Goal: Task Accomplishment & Management: Manage account settings

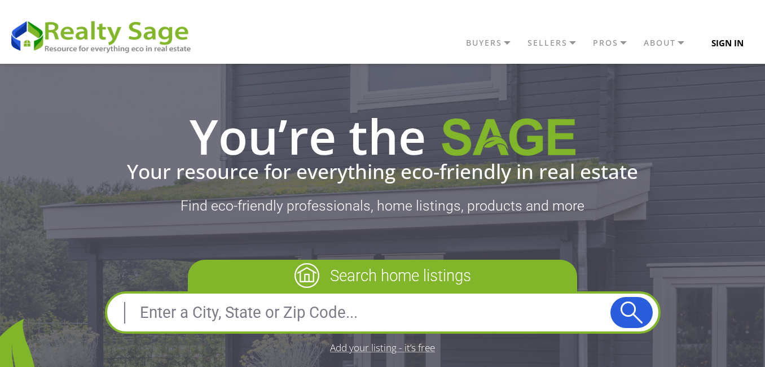
click at [743, 41] on button "Sign In" at bounding box center [727, 43] width 58 height 23
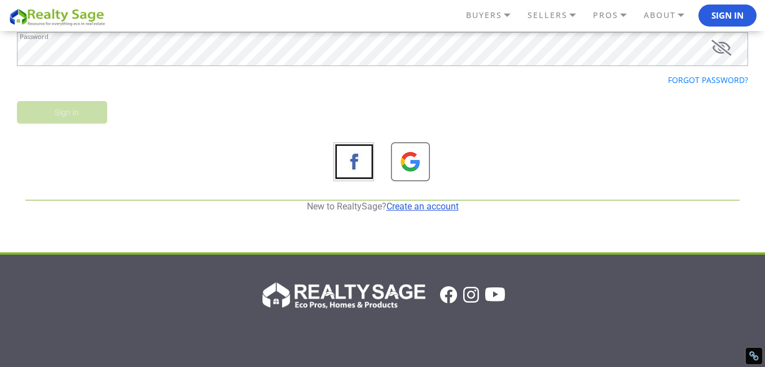
click at [426, 210] on link "Create an account" at bounding box center [422, 206] width 72 height 11
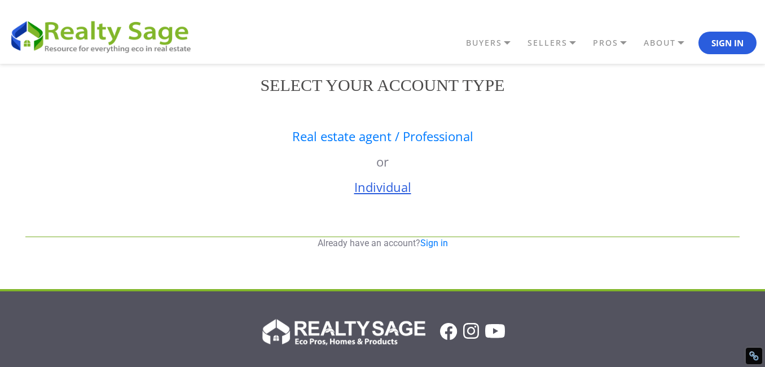
click at [373, 187] on link "Individual" at bounding box center [382, 186] width 57 height 17
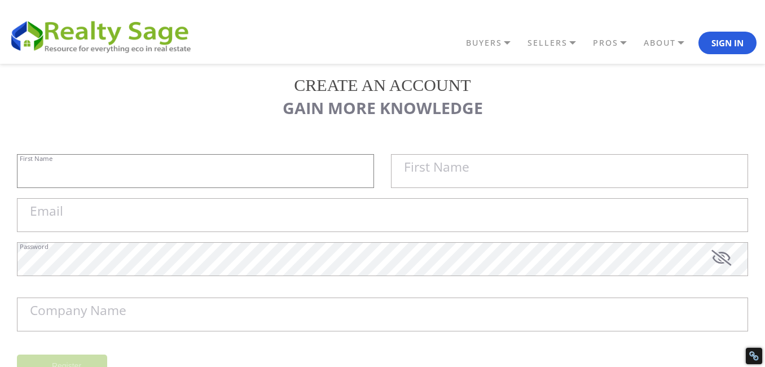
click at [218, 161] on input "First Name" at bounding box center [195, 171] width 357 height 34
type input "Fight Shop"
type input "HTX"
type input "[EMAIL_ADDRESS][DOMAIN_NAME]"
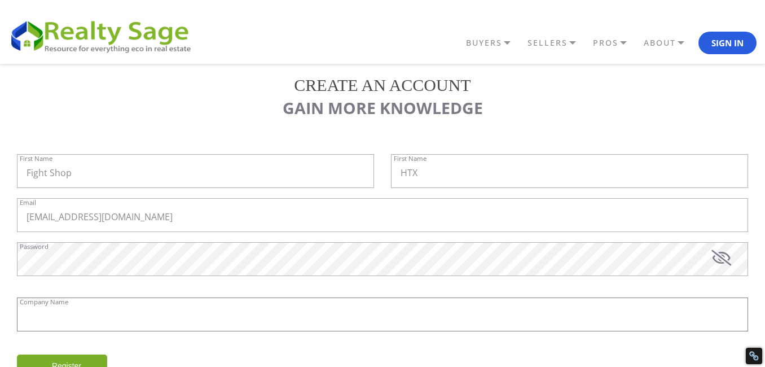
click at [147, 305] on input "Company Name" at bounding box center [382, 314] width 731 height 34
paste input "Fight Shop HTX"
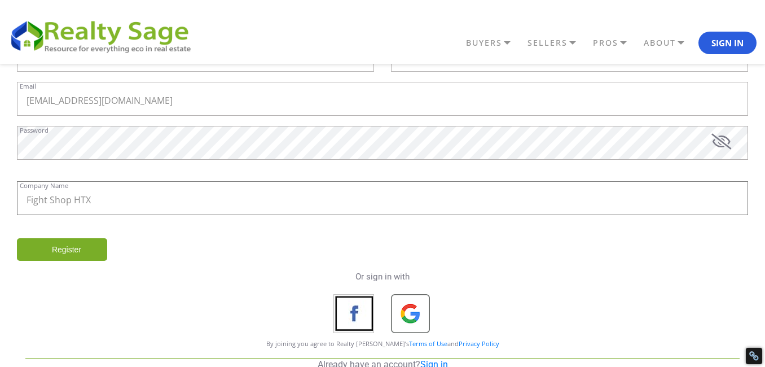
scroll to position [203, 0]
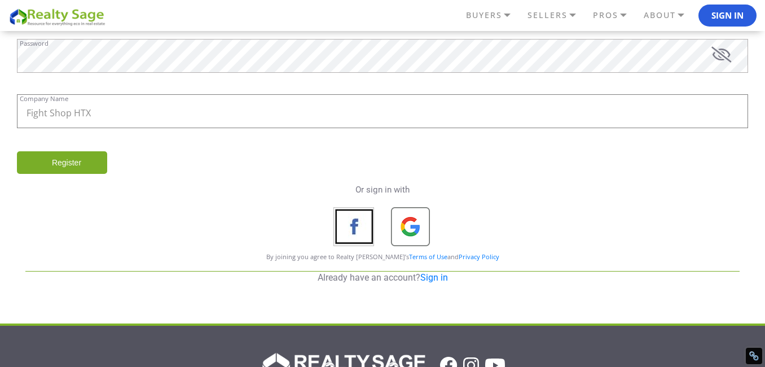
type input "Fight Shop HTX"
click at [41, 165] on input "Register" at bounding box center [62, 162] width 90 height 23
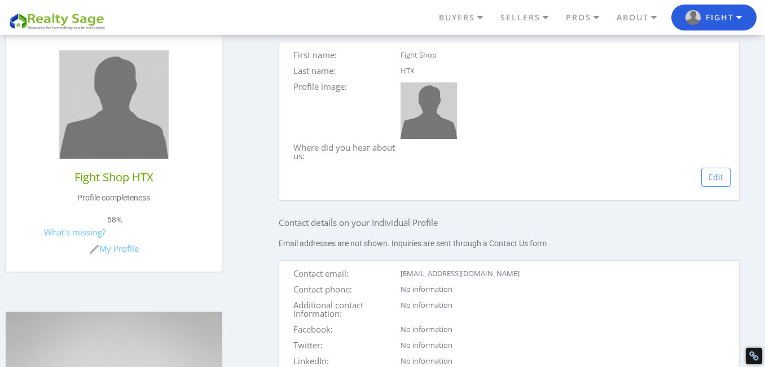
scroll to position [338, 0]
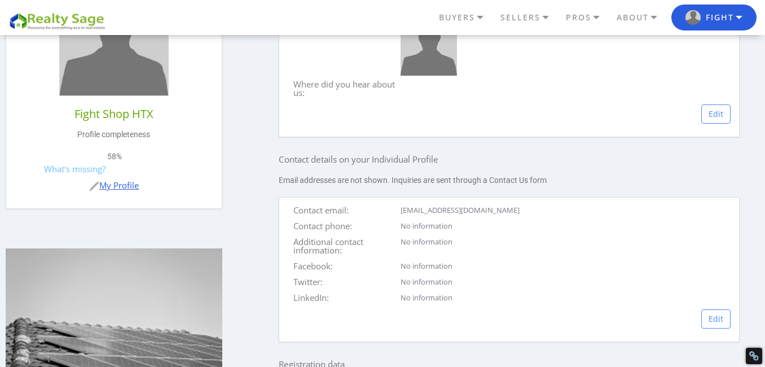
click at [105, 185] on link "My Profile" at bounding box center [114, 184] width 50 height 11
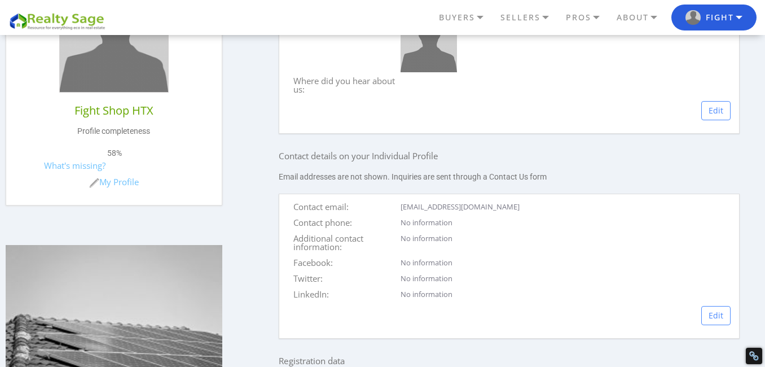
scroll to position [406, 0]
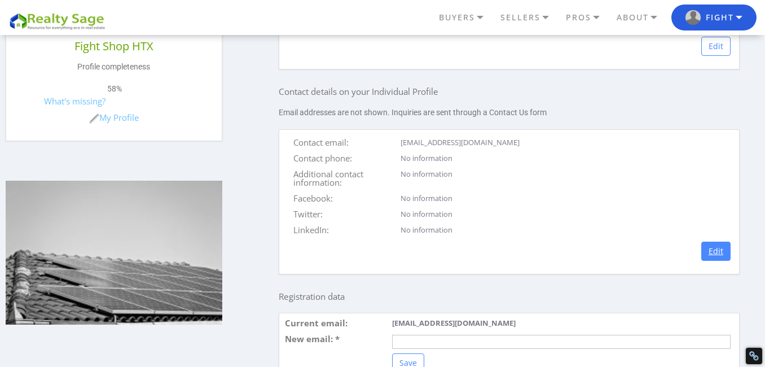
click at [712, 258] on link "Edit" at bounding box center [715, 250] width 29 height 19
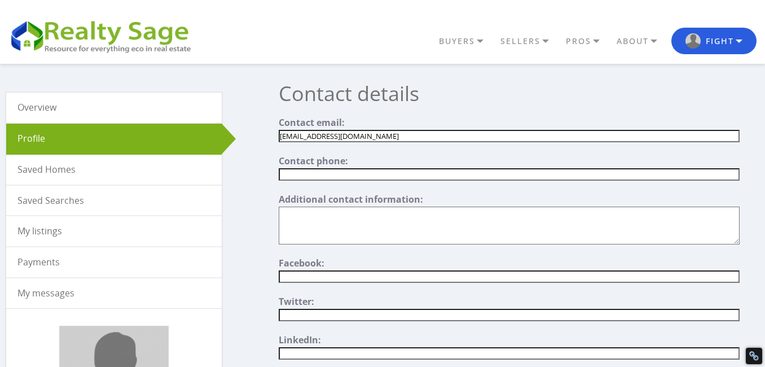
click at [304, 177] on input "text" at bounding box center [509, 174] width 460 height 12
paste input "8327433000"
type input "8327433000"
click at [325, 223] on textarea"] at bounding box center [509, 225] width 460 height 38
paste textarea"] "Welcome to Fight Shop HTX, your premier destination for top-quality boxing equi…"
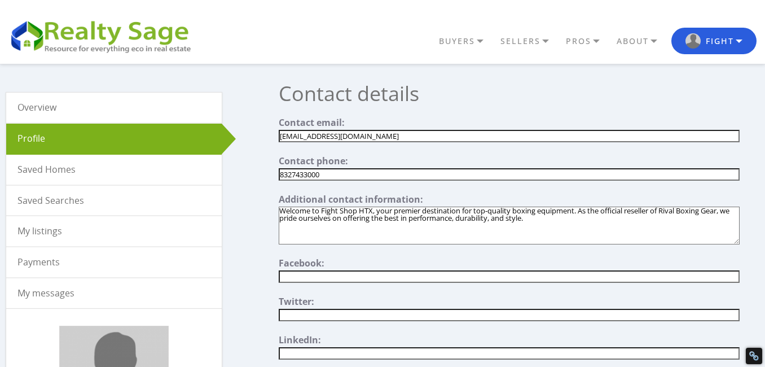
click at [568, 235] on textarea"] "Welcome to Fight Shop HTX, your premier destination for top-quality boxing equi…" at bounding box center [509, 225] width 460 height 38
paste textarea"] "https://fightshophtx.com/"
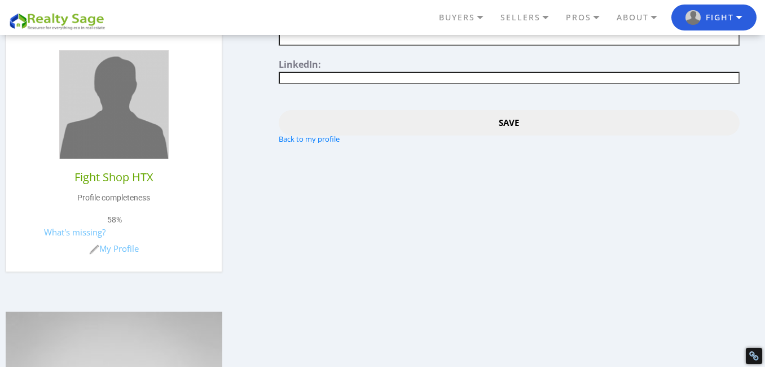
scroll to position [271, 0]
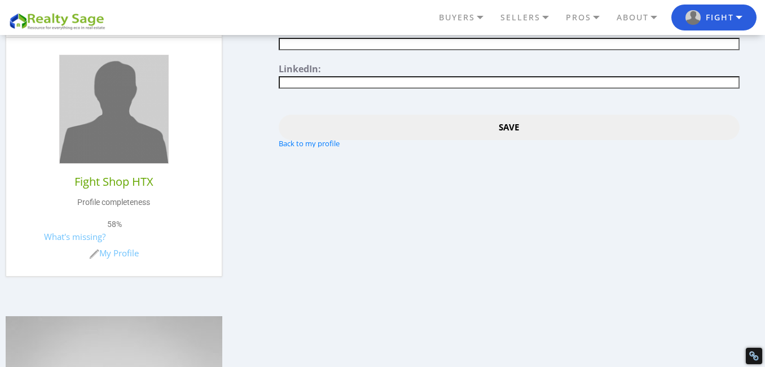
type textarea"] "Welcome to Fight Shop HTX, your premier destination for top-quality boxing equi…"
click at [518, 138] on input "Save" at bounding box center [509, 126] width 460 height 25
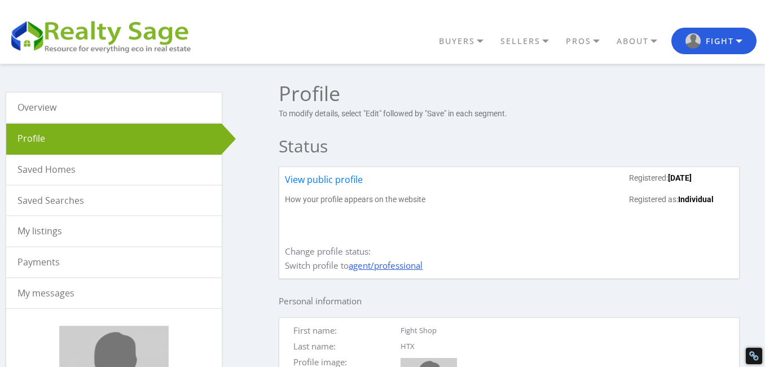
scroll to position [135, 0]
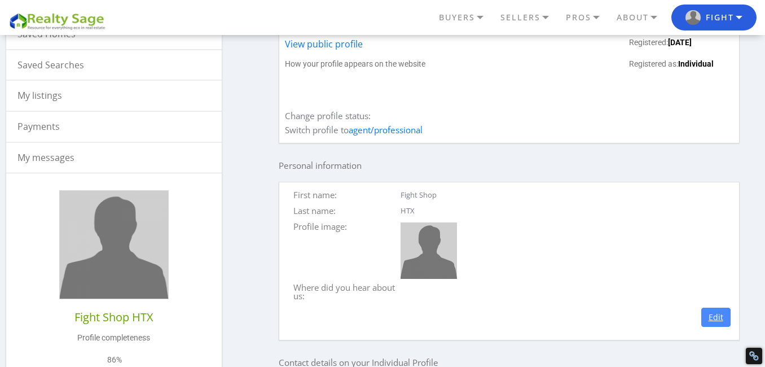
click at [715, 321] on link "Edit" at bounding box center [715, 316] width 29 height 19
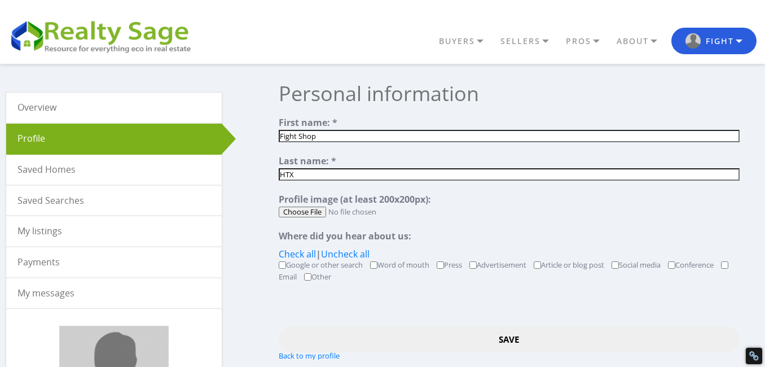
click at [293, 209] on input "file" at bounding box center [509, 211] width 460 height 11
type input "C:\fakepath\fight logo 200.jpg"
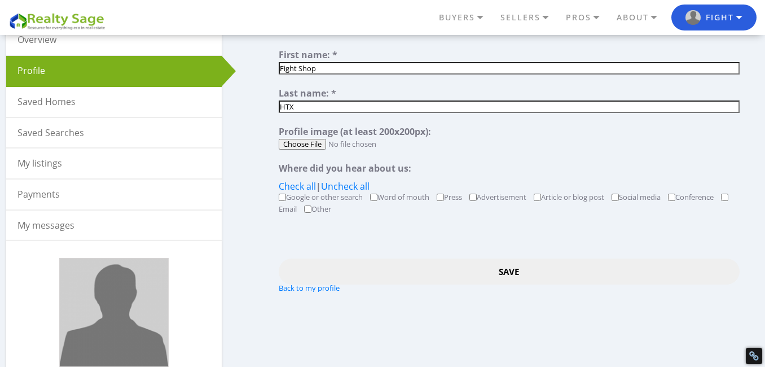
click at [493, 270] on input "Save" at bounding box center [509, 270] width 460 height 25
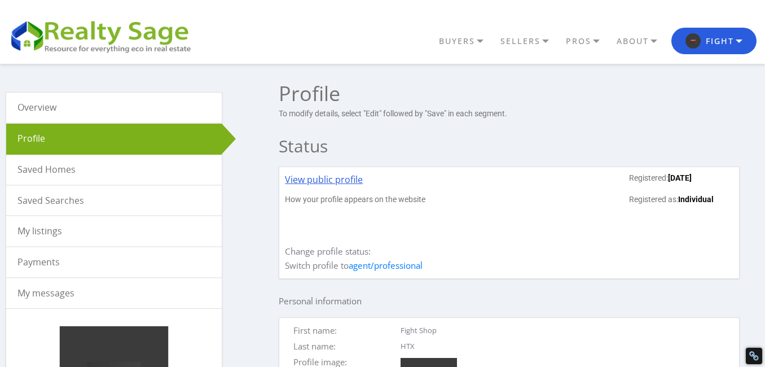
click at [333, 178] on link "View public profile" at bounding box center [324, 184] width 78 height 22
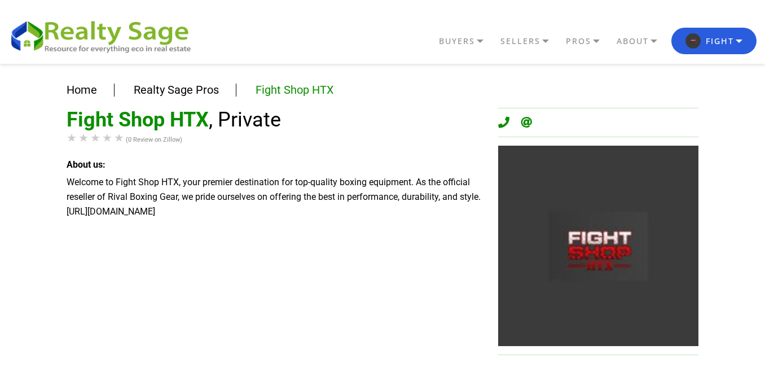
click at [43, 91] on div "Home Realty Sage Pros Fight Shop HTX Fight Shop HTX , Private (0 Review on Zill…" at bounding box center [382, 334] width 765 height 540
